Goal: Unclear: Browse casually

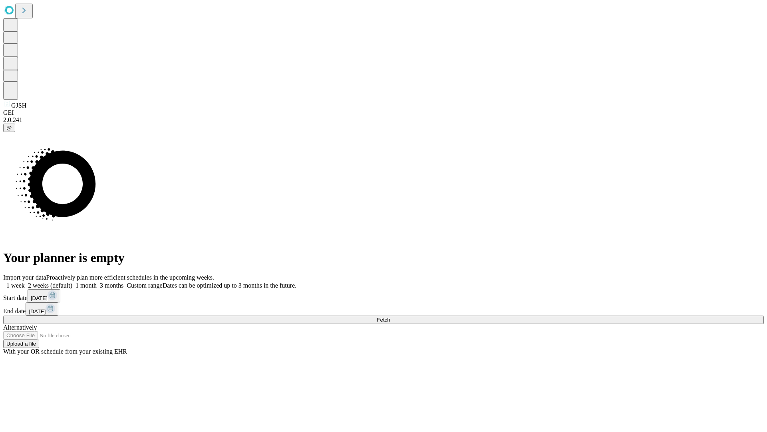
click at [390, 316] on span "Fetch" at bounding box center [383, 319] width 13 height 6
